Goal: Find specific page/section: Find specific page/section

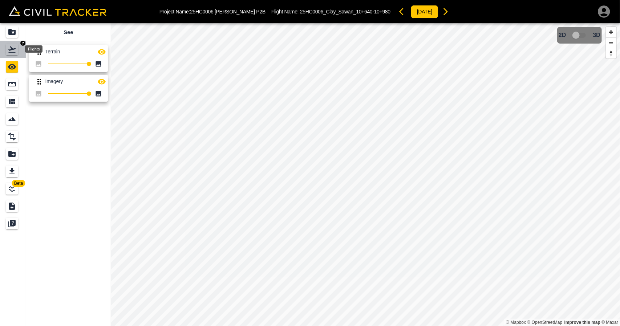
click at [17, 53] on div "Flights" at bounding box center [12, 50] width 12 height 12
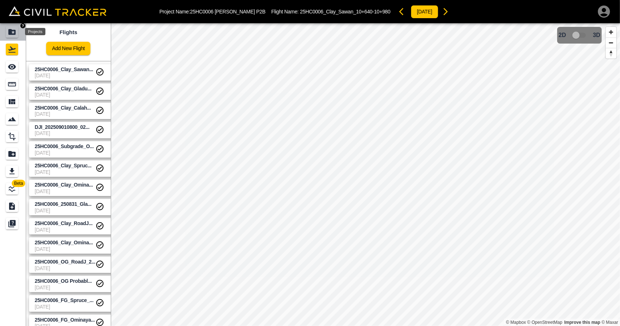
click at [18, 36] on div "Projects" at bounding box center [12, 32] width 12 height 12
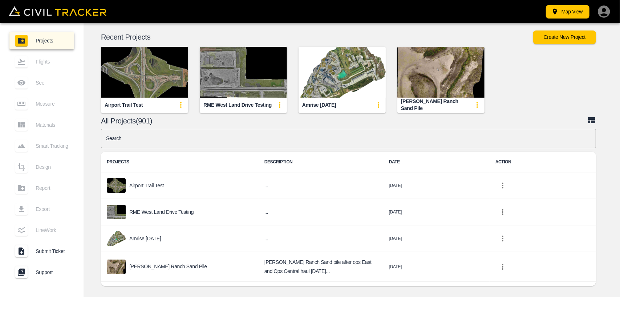
click at [194, 136] on input "text" at bounding box center [348, 138] width 495 height 19
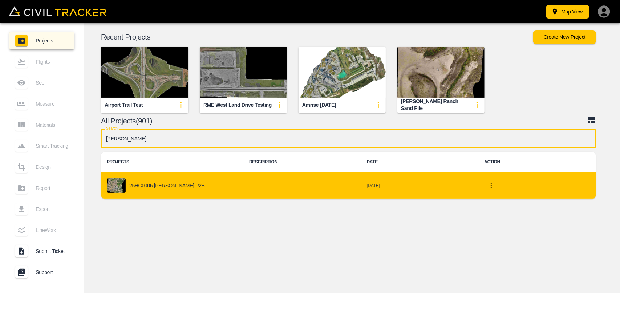
type input "[PERSON_NAME]"
click at [198, 182] on div "25HC0006 [PERSON_NAME] P2B" at bounding box center [172, 185] width 131 height 15
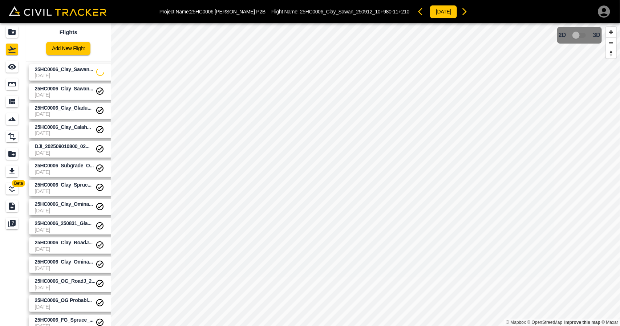
click at [37, 80] on link "25HC0006_Clay_Sawan... [DATE]" at bounding box center [73, 72] width 89 height 16
click at [8, 70] on icon "See" at bounding box center [12, 66] width 9 height 9
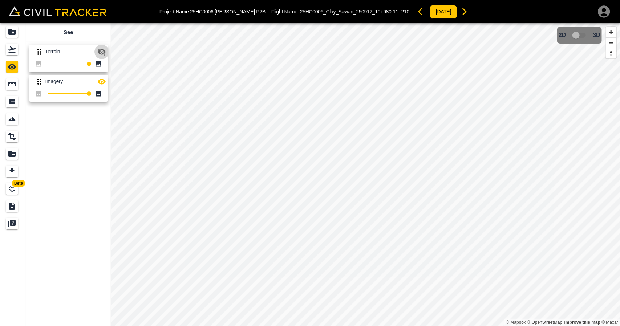
click at [101, 53] on icon "button" at bounding box center [101, 52] width 9 height 9
click at [105, 82] on icon "button" at bounding box center [102, 81] width 8 height 5
click at [103, 84] on icon "button" at bounding box center [101, 81] width 9 height 9
click at [102, 52] on icon "button" at bounding box center [102, 51] width 8 height 5
drag, startPoint x: 17, startPoint y: 48, endPoint x: 13, endPoint y: 37, distance: 11.2
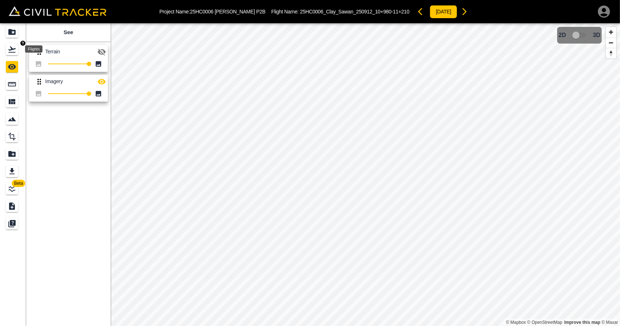
click at [17, 48] on div "Flights" at bounding box center [12, 50] width 12 height 12
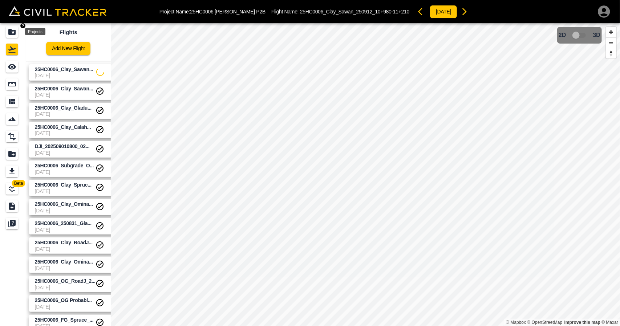
click at [13, 37] on div "Projects" at bounding box center [12, 32] width 12 height 12
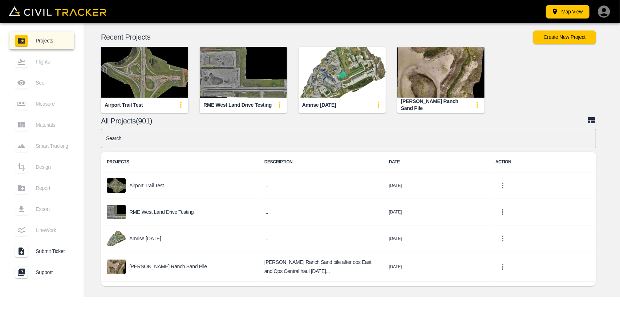
click at [286, 148] on input "text" at bounding box center [348, 138] width 495 height 19
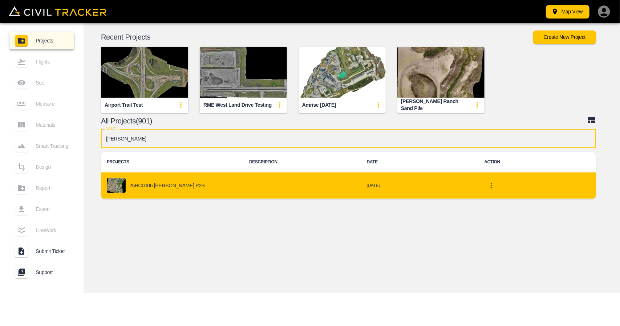
type input "[PERSON_NAME]"
click at [189, 197] on td "25HC0006 [PERSON_NAME] P2B" at bounding box center [172, 186] width 142 height 27
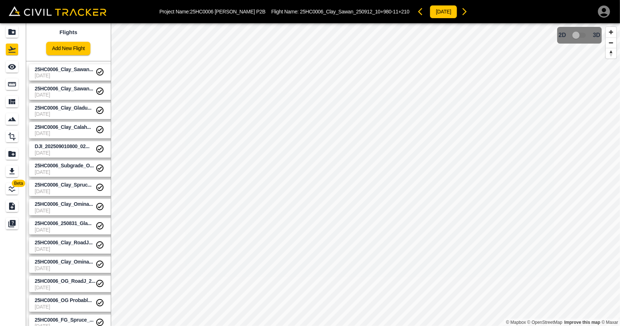
click at [75, 74] on span "[DATE]" at bounding box center [65, 76] width 61 height 6
click at [75, 94] on div "25HC0006_Clay_Sawan_10+640-10+980" at bounding box center [63, 97] width 81 height 13
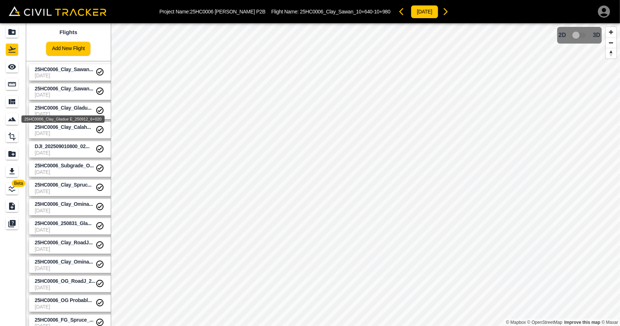
click at [74, 114] on div "25HC0006_Clay_Gladue E_250912_6+020" at bounding box center [63, 116] width 85 height 13
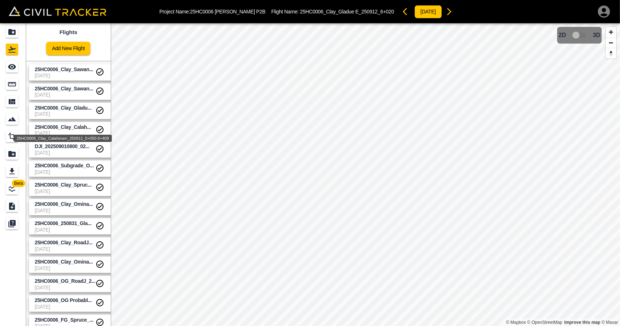
click at [73, 130] on div "25HC0006_Clay_Calahesen_250911_0+050-0+409" at bounding box center [63, 136] width 100 height 13
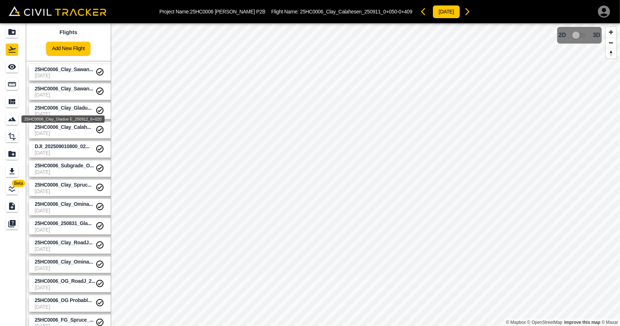
click at [73, 107] on span "25HC0006_Clay_Gladu..." at bounding box center [63, 108] width 57 height 6
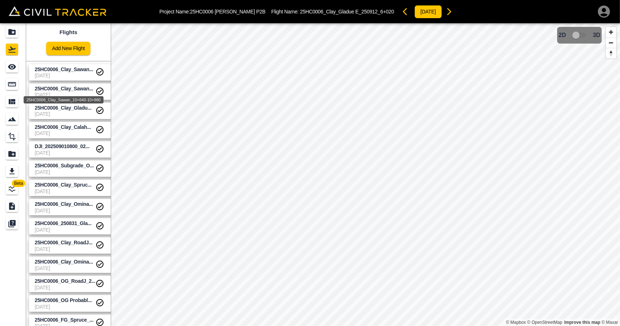
click at [73, 87] on span "25HC0006_Clay_Sawan..." at bounding box center [64, 89] width 58 height 6
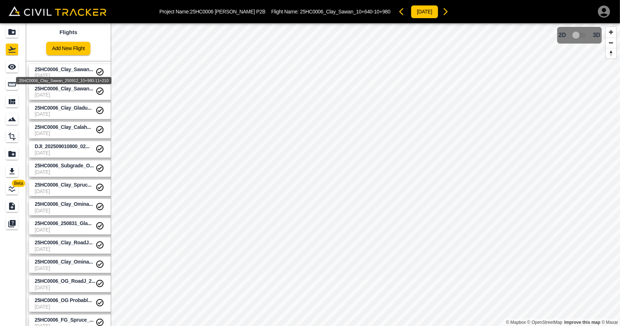
click at [73, 72] on span "25HC0006_Clay_Sawan..." at bounding box center [64, 69] width 58 height 6
click at [56, 69] on span "25HC0006_Clay_Sawan..." at bounding box center [64, 69] width 58 height 6
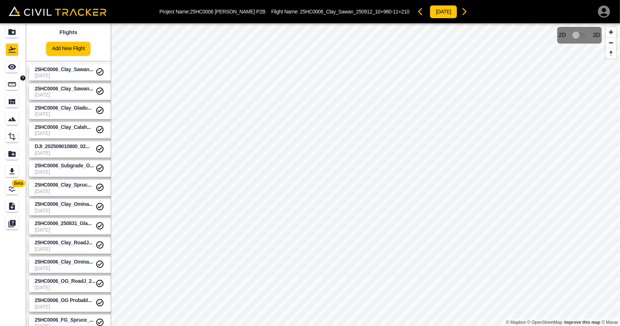
click at [19, 73] on link at bounding box center [13, 66] width 26 height 17
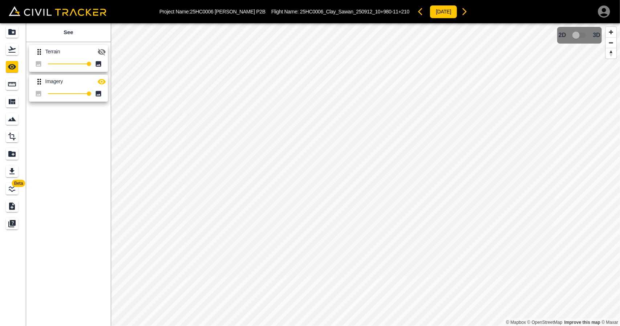
click at [104, 81] on icon "button" at bounding box center [102, 81] width 8 height 5
click at [104, 81] on icon "button" at bounding box center [102, 81] width 8 height 7
